Goal: Task Accomplishment & Management: Complete application form

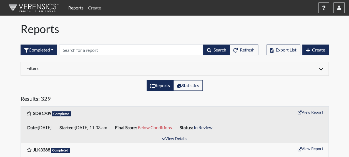
click at [97, 6] on link "Create" at bounding box center [95, 7] width 18 height 11
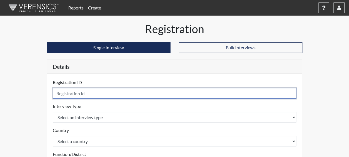
click at [68, 97] on input "text" at bounding box center [175, 93] width 244 height 11
type input "SSH0205"
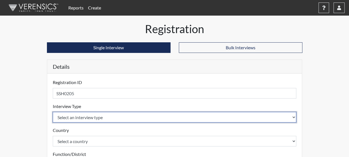
click at [67, 118] on select "Select an interview type Corrections Pre-Employment" at bounding box center [175, 117] width 244 height 11
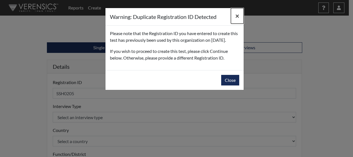
click at [238, 12] on span "×" at bounding box center [238, 16] width 4 height 8
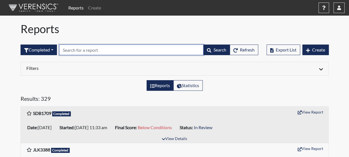
click at [94, 53] on input "text" at bounding box center [131, 49] width 144 height 11
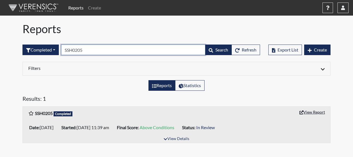
type input "SSH0205"
